Goal: Transaction & Acquisition: Obtain resource

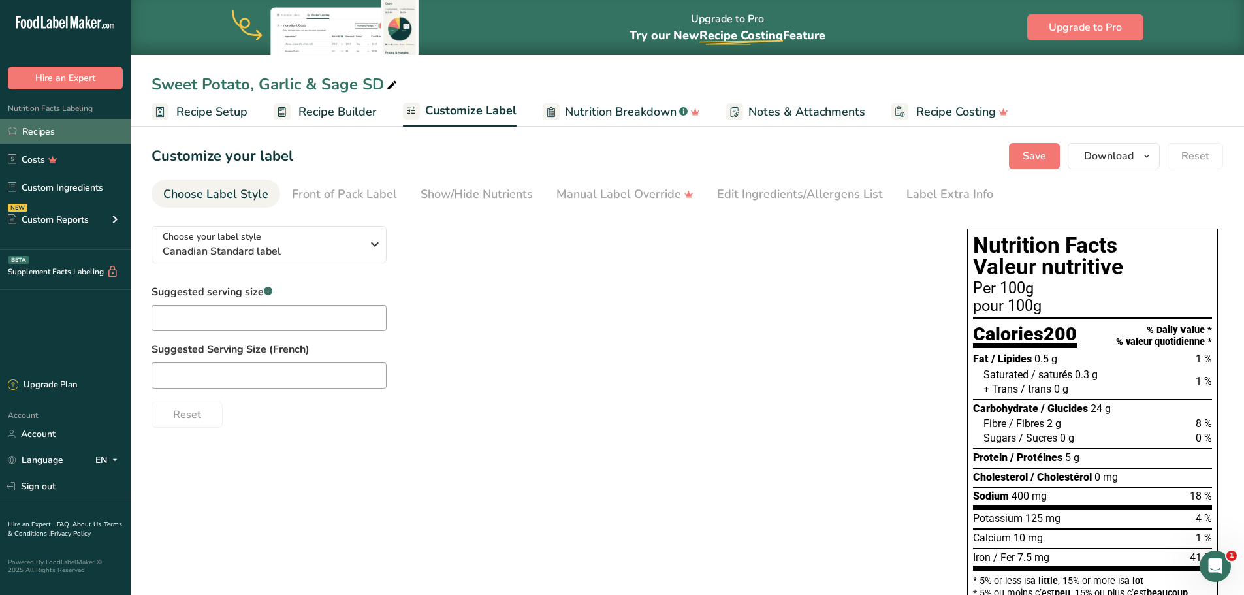
click at [56, 129] on link "Recipes" at bounding box center [65, 131] width 131 height 25
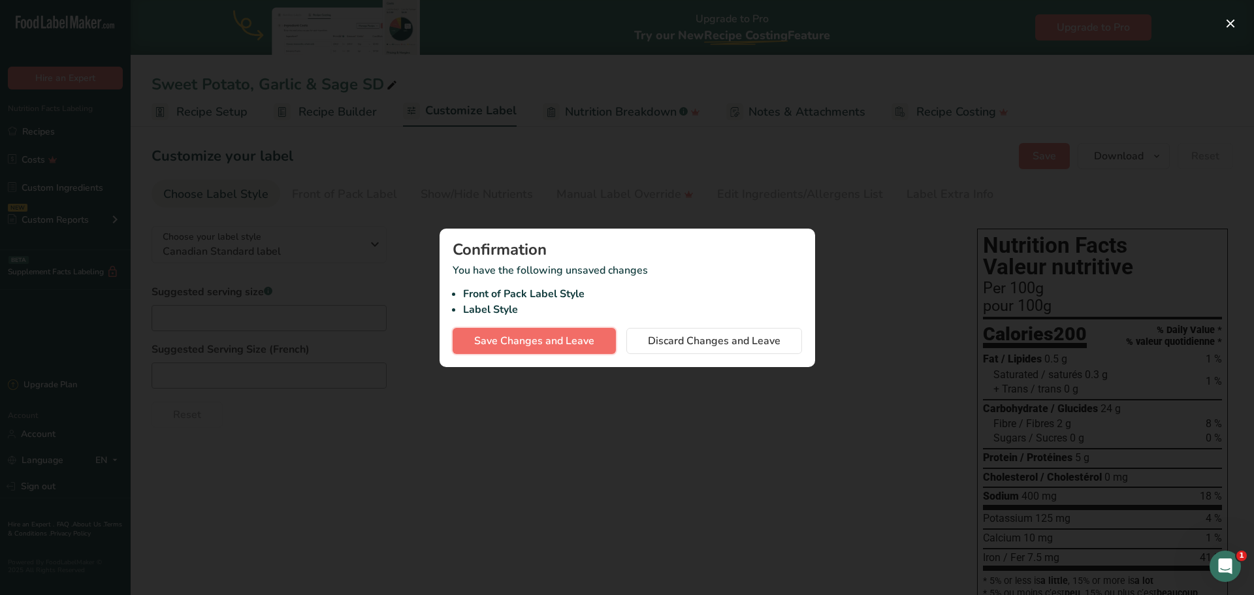
click at [542, 342] on span "Save Changes and Leave" at bounding box center [534, 341] width 120 height 16
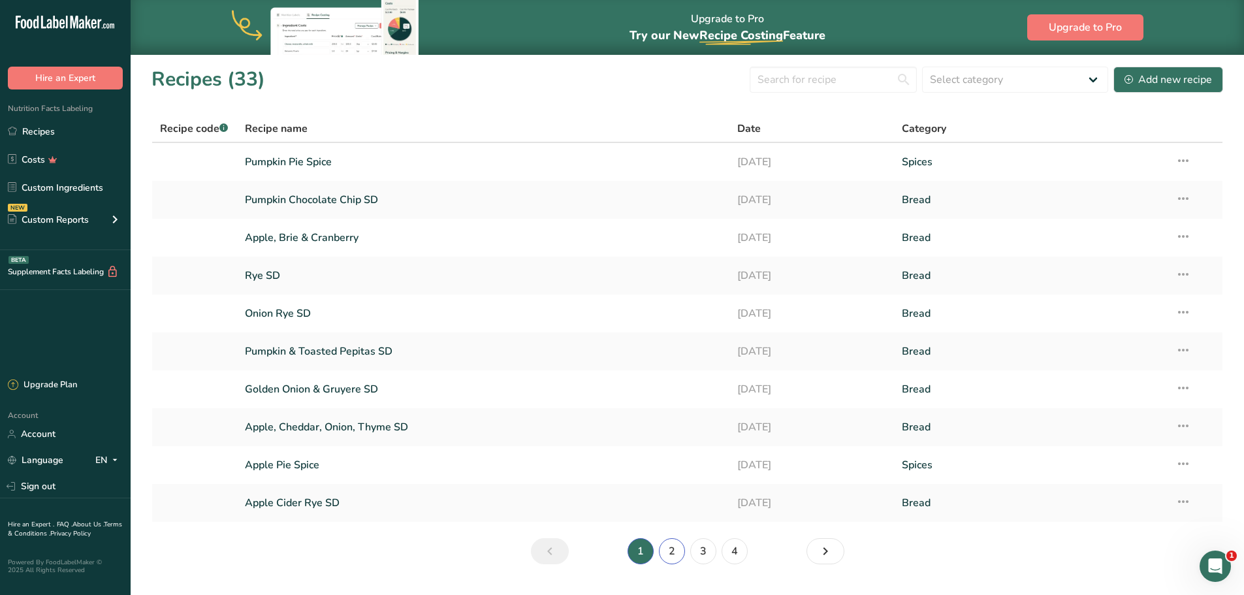
click at [669, 560] on link "2" at bounding box center [672, 551] width 26 height 26
click at [357, 170] on link "Maple, Walnut & Oat SD" at bounding box center [483, 161] width 477 height 27
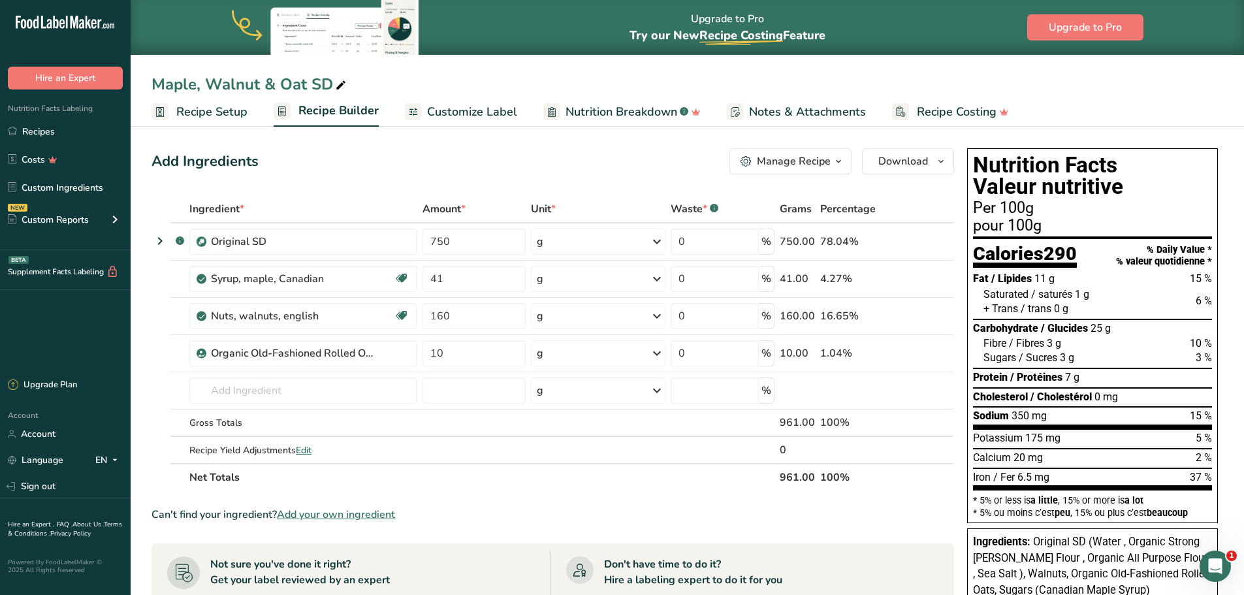
click at [481, 113] on span "Customize Label" at bounding box center [472, 112] width 90 height 18
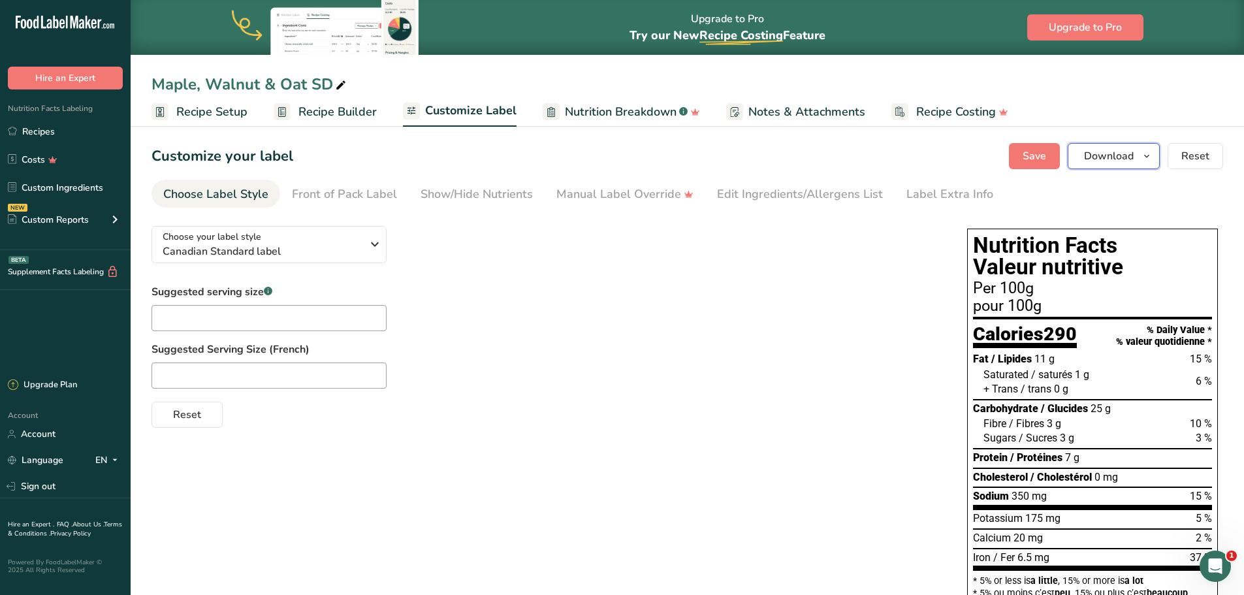
click at [1147, 159] on icon "button" at bounding box center [1146, 156] width 10 height 16
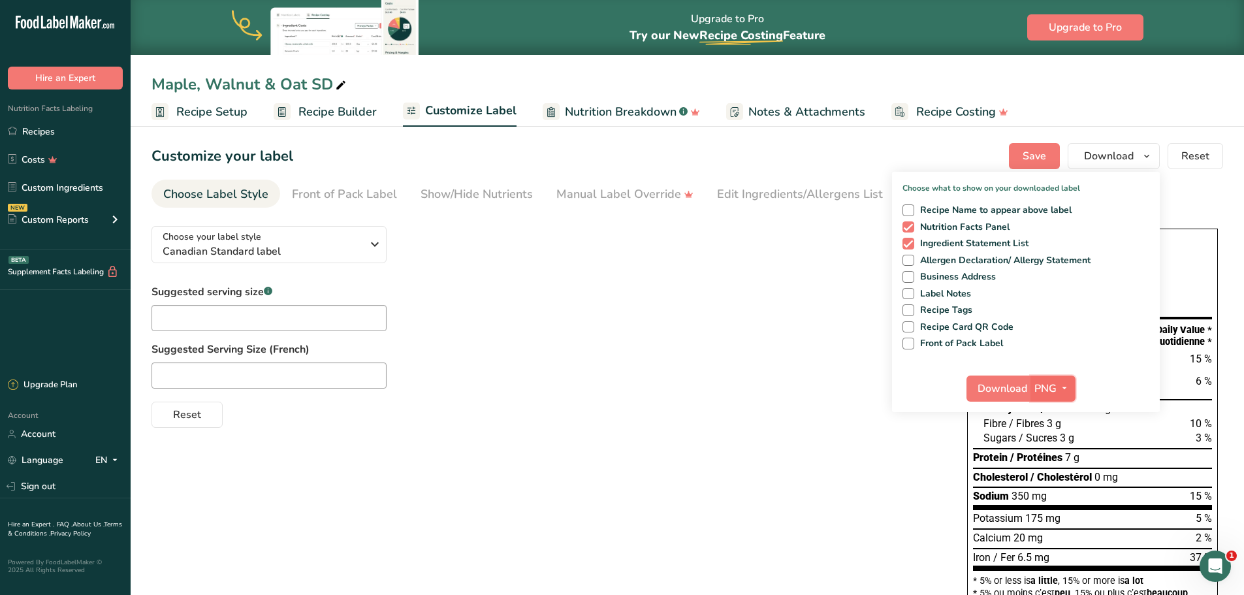
click at [1066, 387] on icon "button" at bounding box center [1064, 388] width 10 height 16
click at [1057, 477] on link "PDF" at bounding box center [1055, 480] width 42 height 22
click at [1008, 382] on span "Download" at bounding box center [1003, 389] width 50 height 16
click at [57, 131] on link "Recipes" at bounding box center [65, 131] width 131 height 25
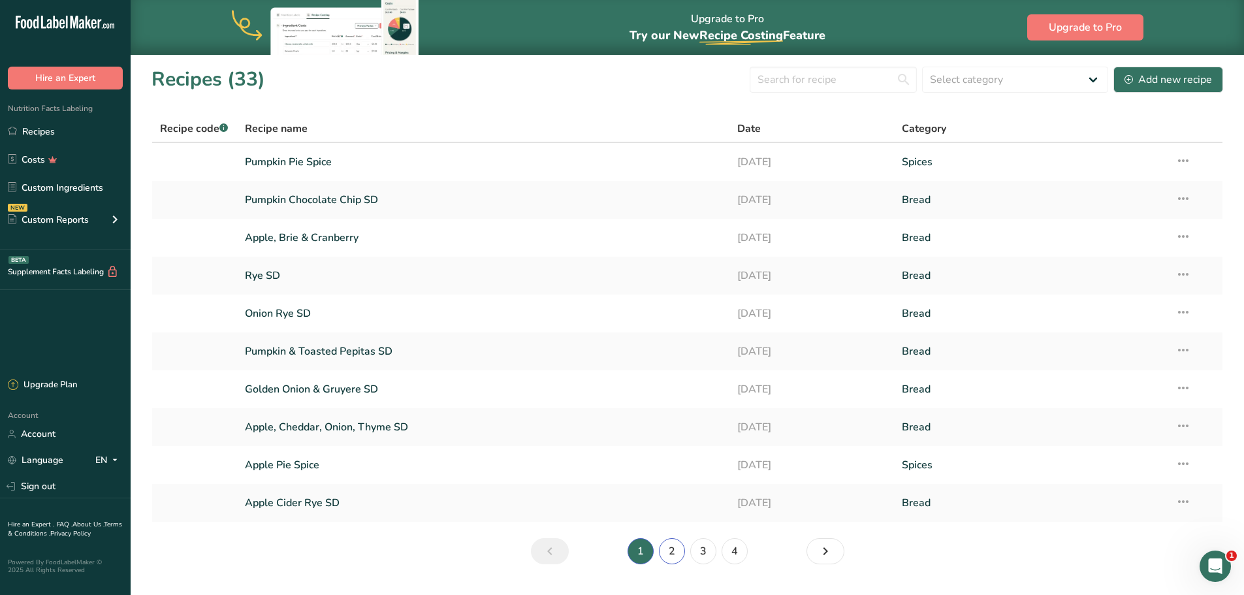
click at [670, 554] on link "2" at bounding box center [672, 551] width 26 height 26
click at [637, 549] on link "1" at bounding box center [641, 551] width 26 height 26
click at [366, 392] on link "Golden Onion & Gruyere SD" at bounding box center [483, 388] width 477 height 27
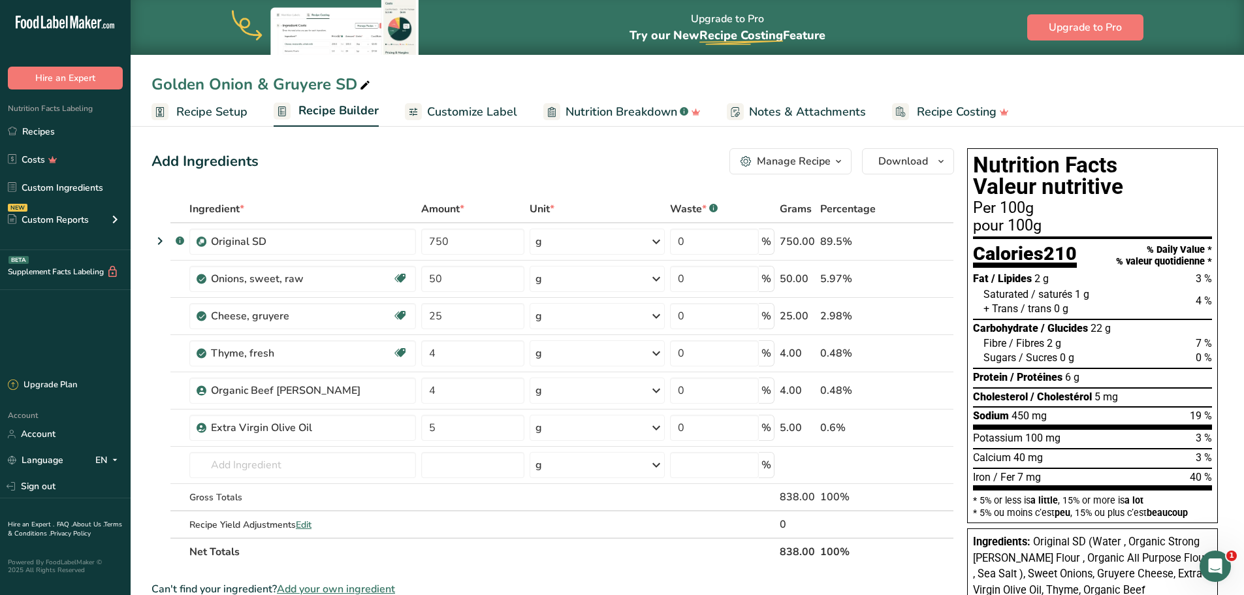
click at [454, 116] on span "Customize Label" at bounding box center [472, 112] width 90 height 18
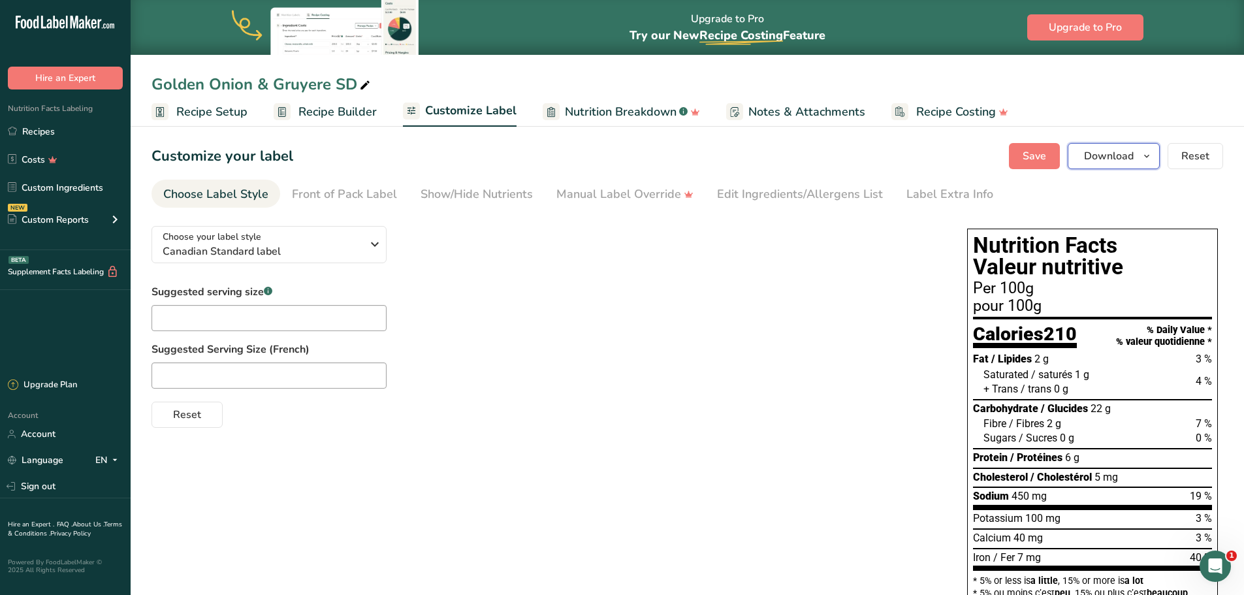
click at [1147, 155] on icon "button" at bounding box center [1146, 156] width 10 height 16
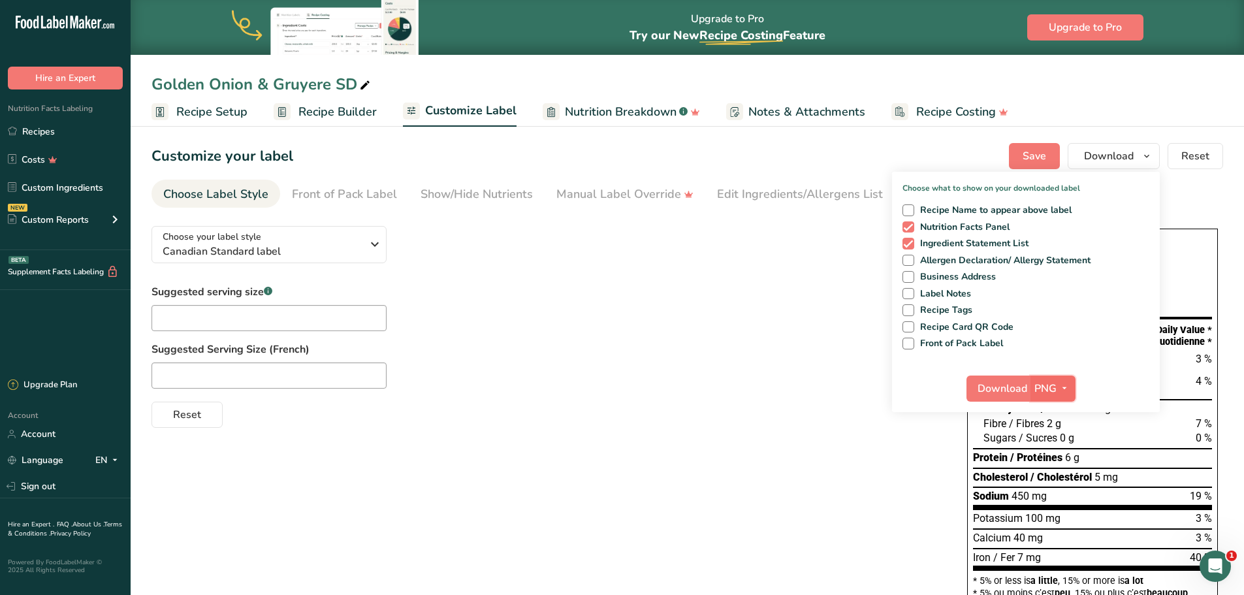
click at [1066, 384] on icon "button" at bounding box center [1064, 388] width 10 height 16
click at [1064, 478] on link "PDF" at bounding box center [1055, 480] width 42 height 22
click at [1010, 389] on span "Download" at bounding box center [1003, 389] width 50 height 16
click at [595, 393] on div "Suggested serving size .a-a{fill:#347362;}.b-a{fill:#fff;} Suggested Serving Si…" at bounding box center [546, 356] width 789 height 144
